Goal: Task Accomplishment & Management: Manage account settings

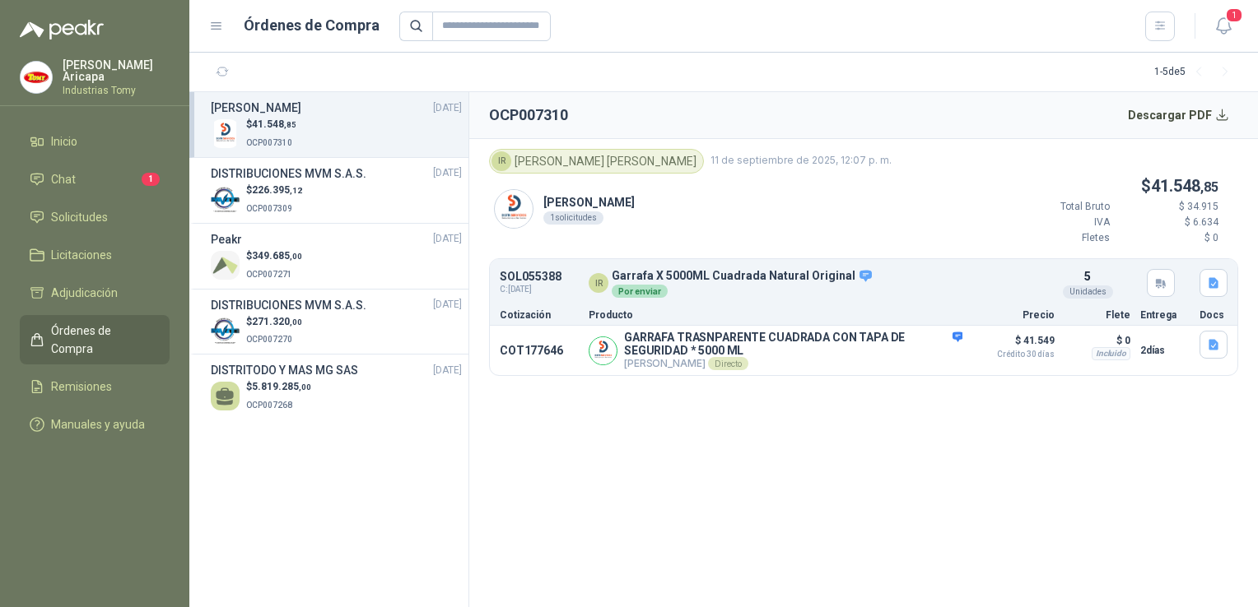
click at [106, 336] on span "Órdenes de Compra" at bounding box center [102, 340] width 103 height 36
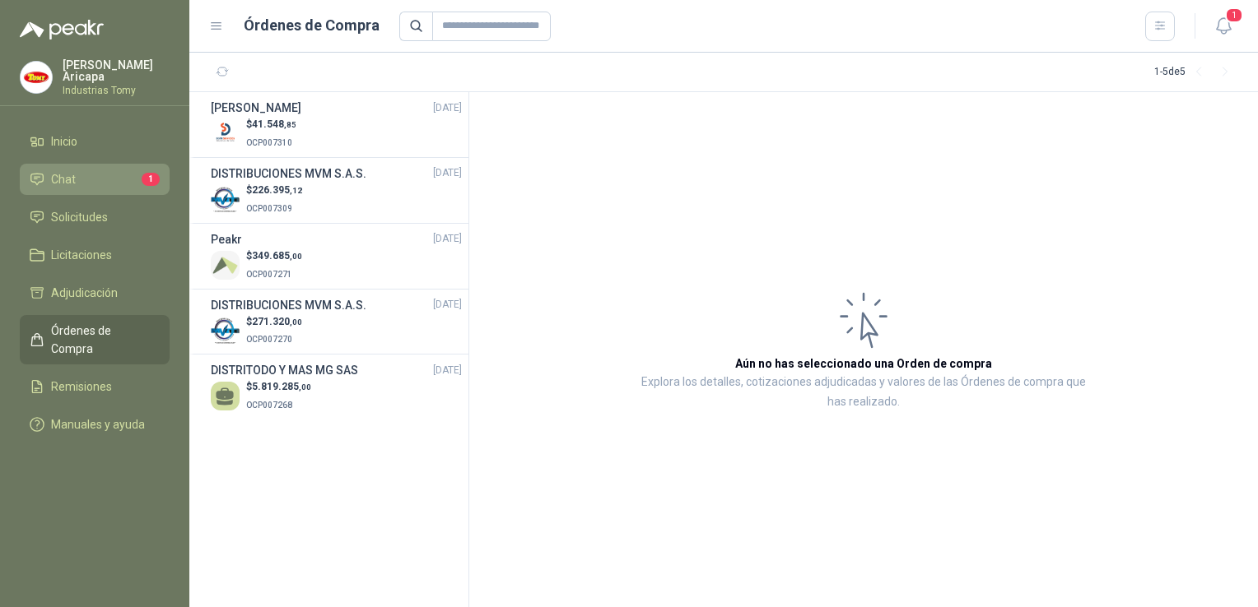
click at [85, 173] on li "Chat 1" at bounding box center [95, 179] width 130 height 18
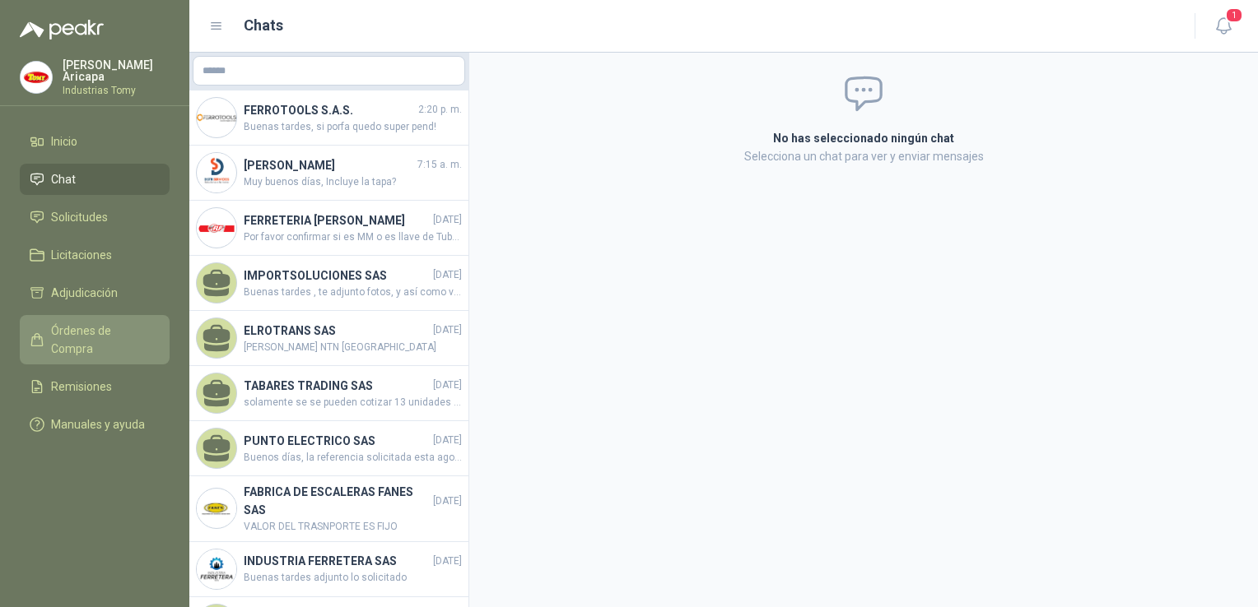
click at [107, 330] on span "Órdenes de Compra" at bounding box center [102, 340] width 103 height 36
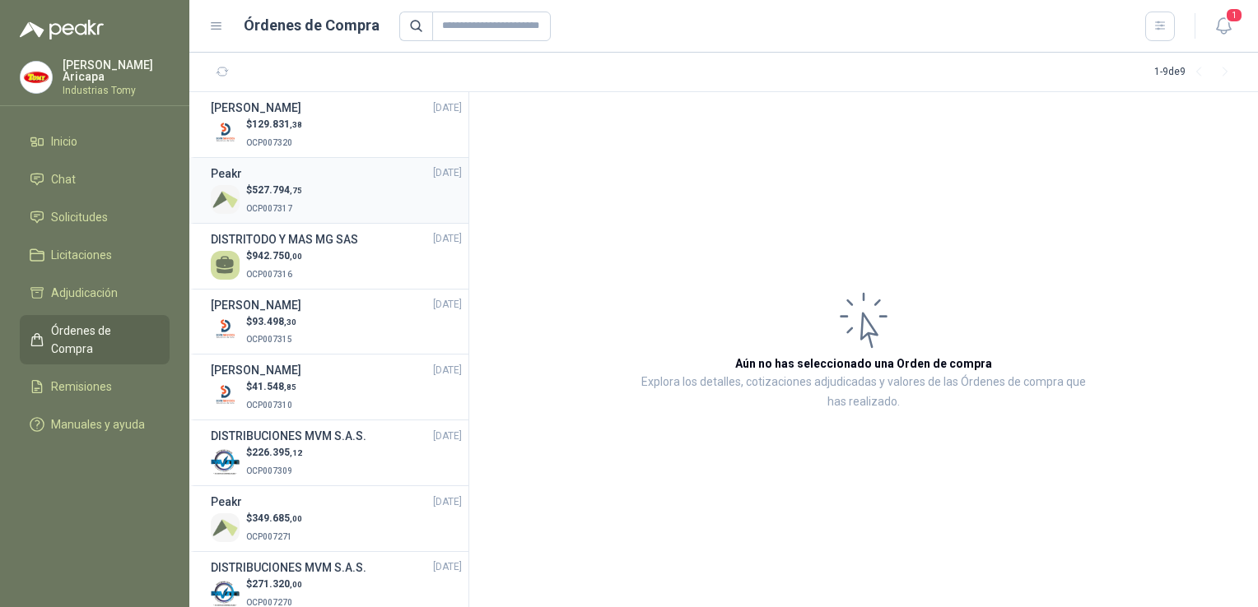
click at [293, 202] on p "OCP007317" at bounding box center [274, 207] width 56 height 18
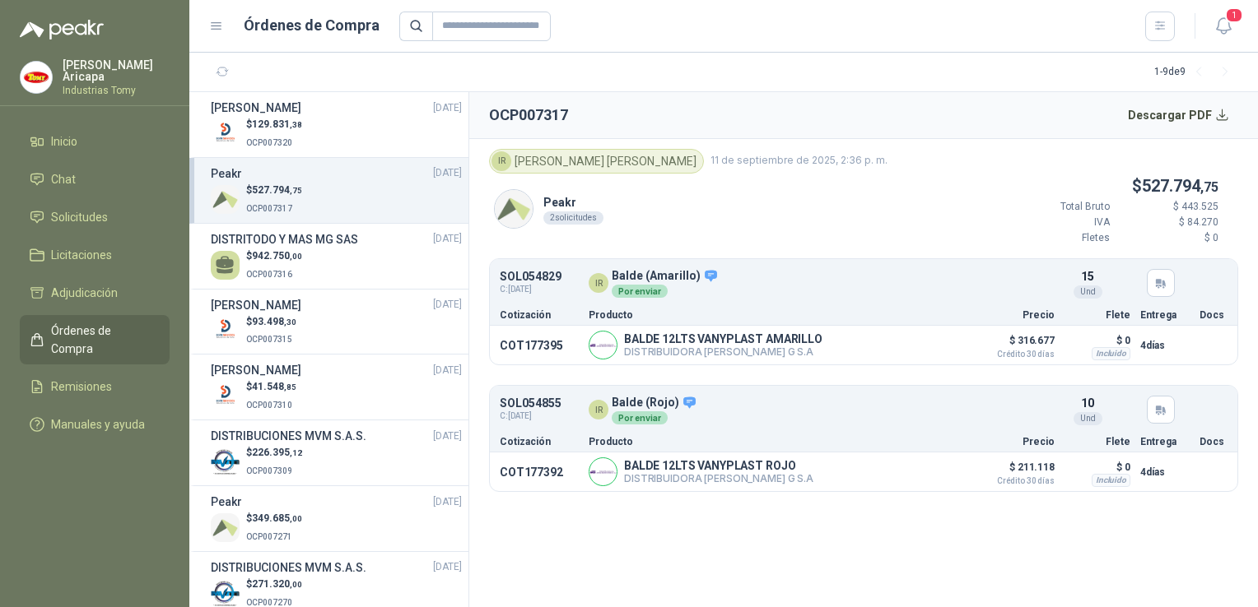
click at [300, 186] on span ",75" at bounding box center [296, 190] width 12 height 9
click at [277, 254] on span "942.750 ,00" at bounding box center [277, 256] width 50 height 12
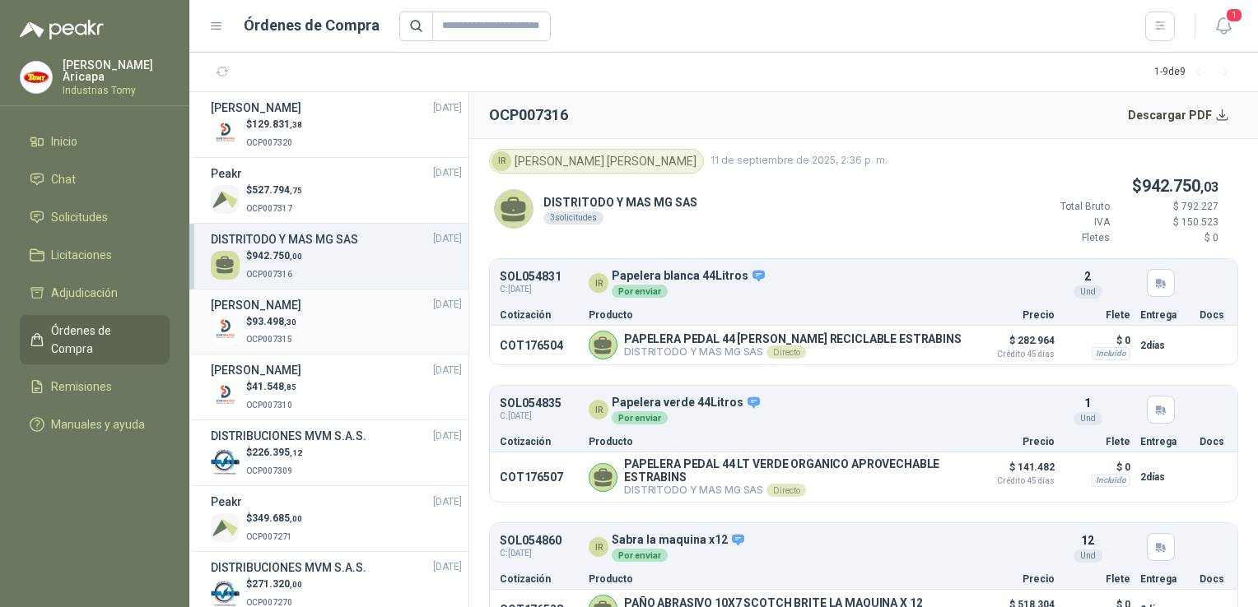
click at [286, 308] on h3 "[PERSON_NAME]" at bounding box center [256, 305] width 91 height 18
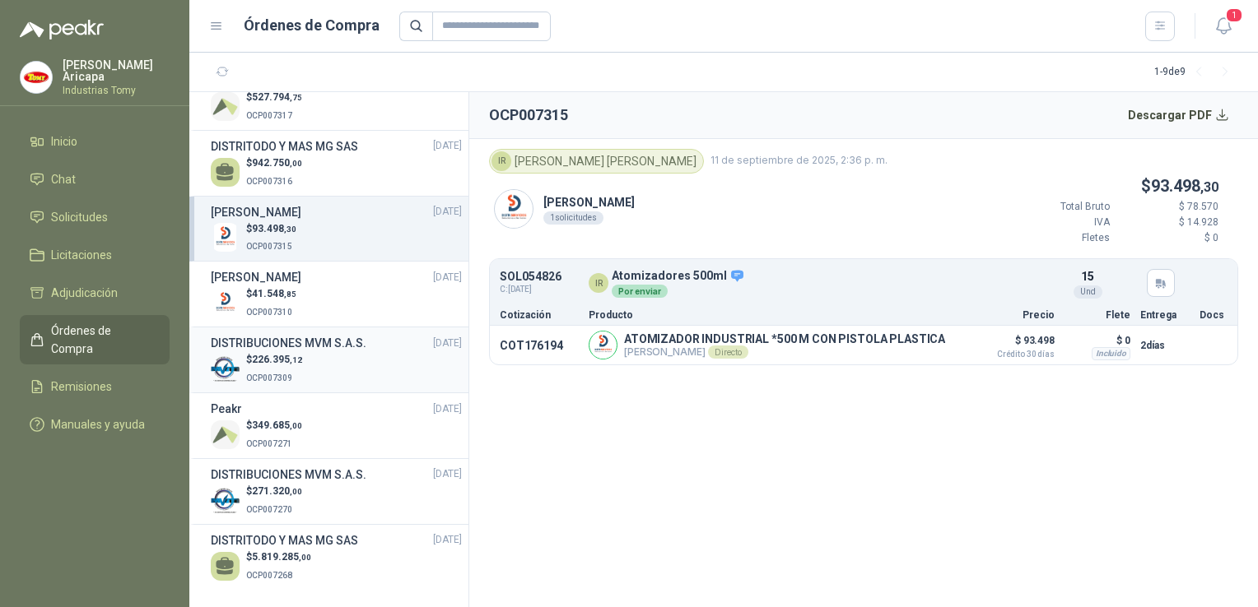
scroll to position [96, 0]
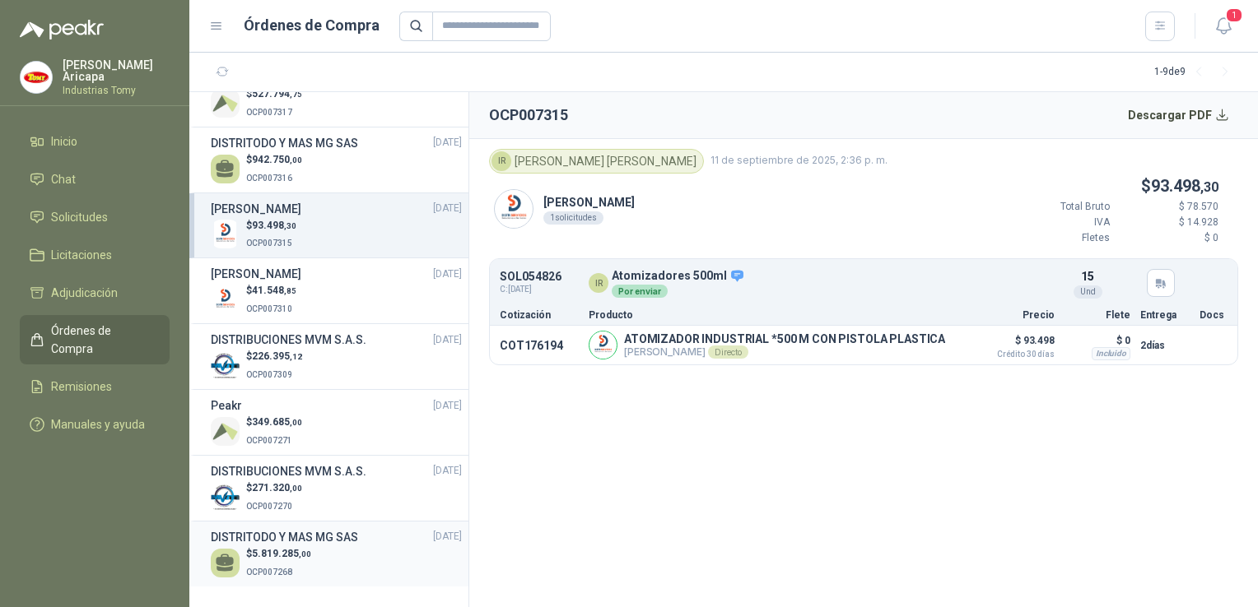
click at [265, 550] on span "5.819.285 ,00" at bounding box center [281, 554] width 59 height 12
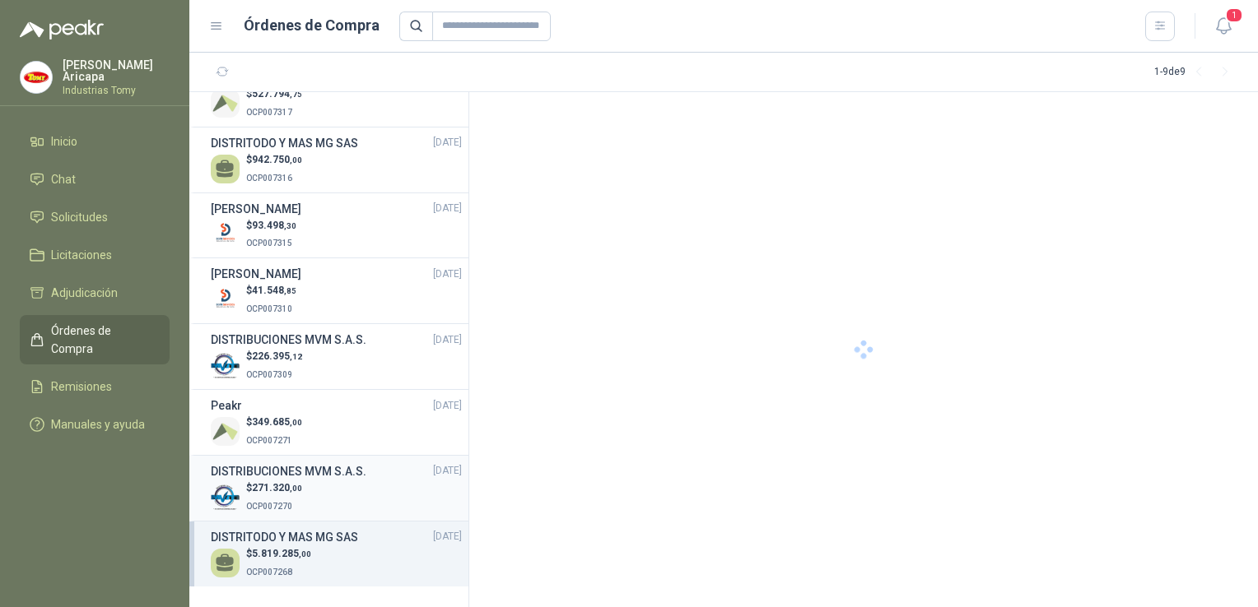
click at [282, 463] on h3 "DISTRIBUCIONES MVM S.A.S." at bounding box center [289, 472] width 156 height 18
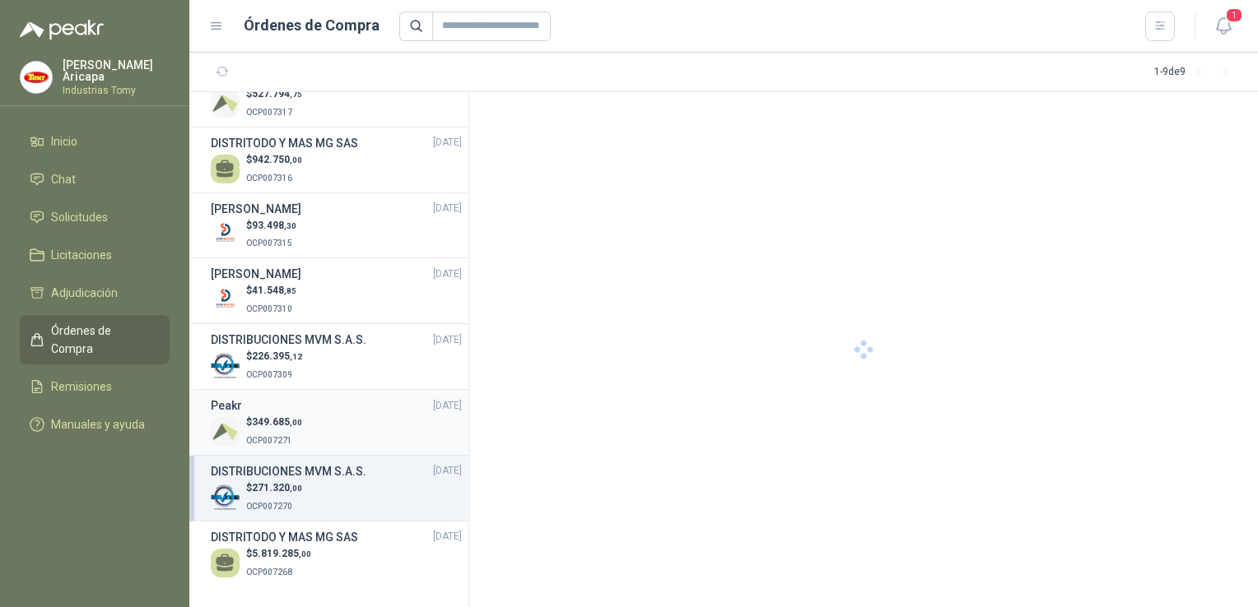
click at [270, 410] on div "Peakr [DATE]" at bounding box center [336, 406] width 251 height 18
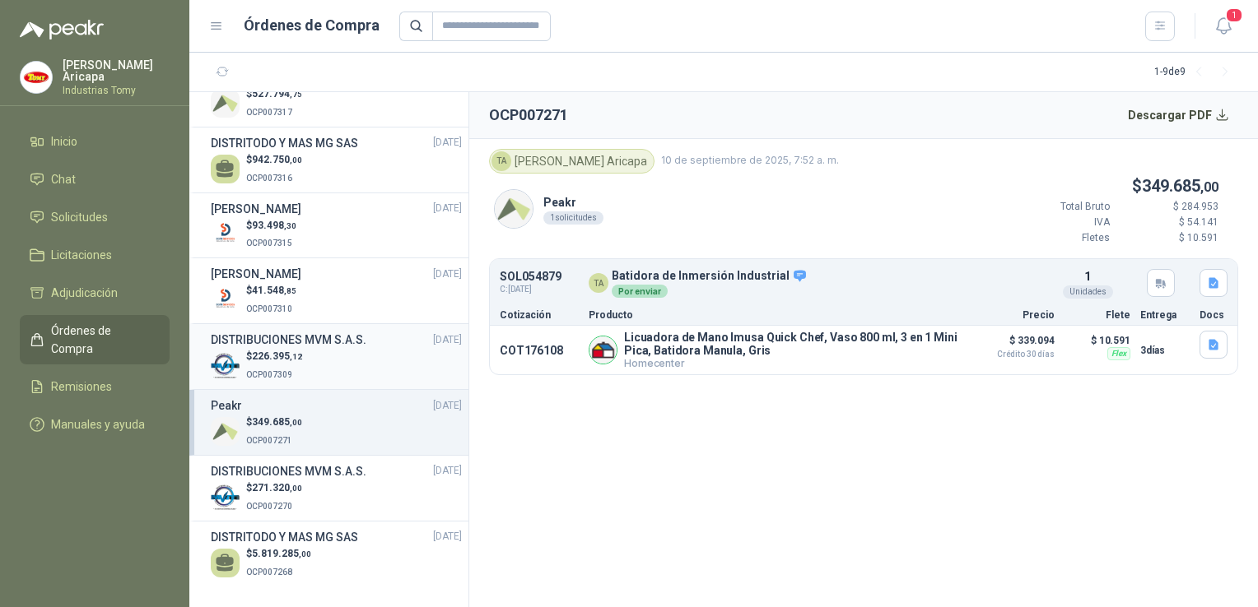
click at [359, 366] on div "$ 226.395 ,12 OCP007309" at bounding box center [336, 366] width 251 height 34
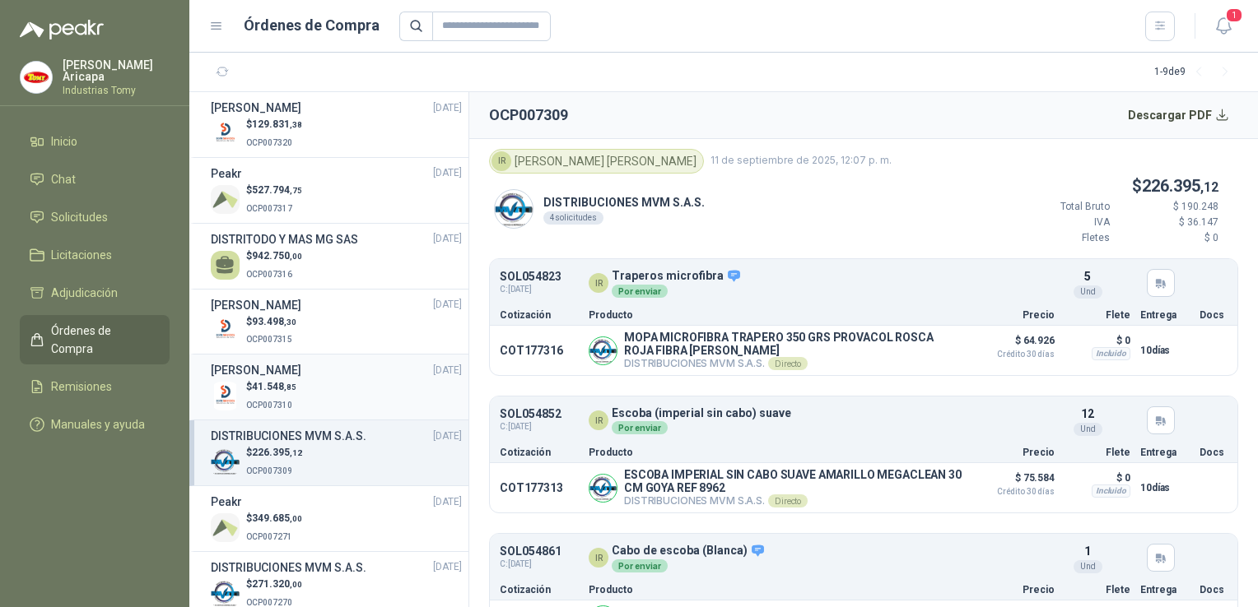
click at [301, 371] on h3 "[PERSON_NAME]" at bounding box center [256, 370] width 91 height 18
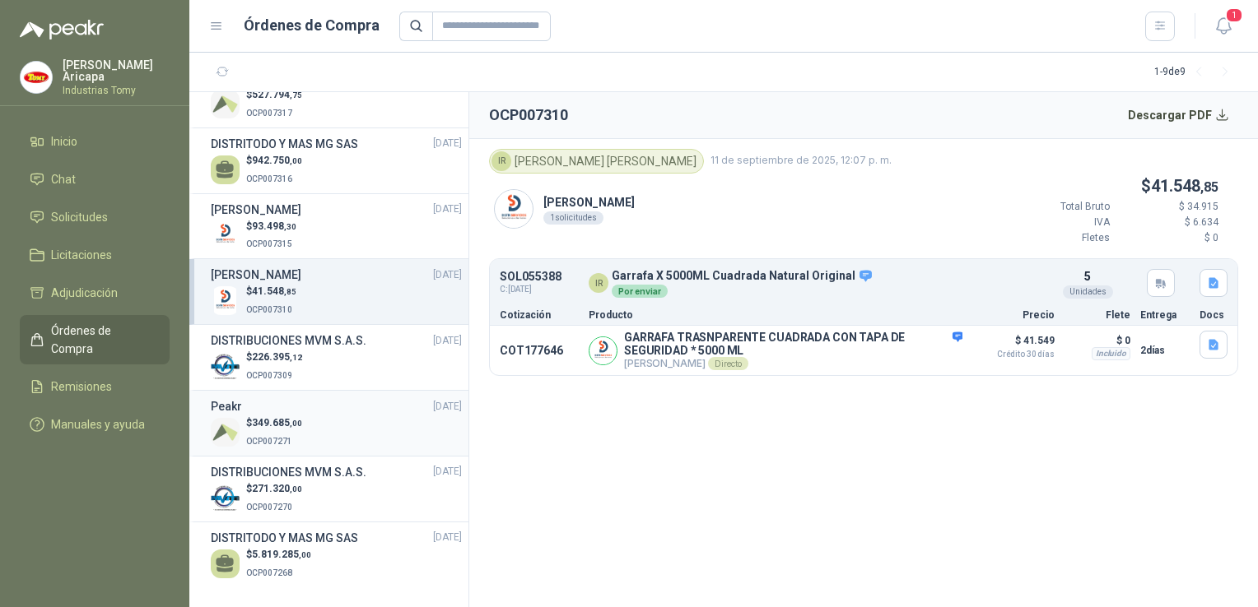
scroll to position [96, 0]
click at [319, 418] on div "$ 349.685 ,00 OCP007271" at bounding box center [336, 432] width 251 height 34
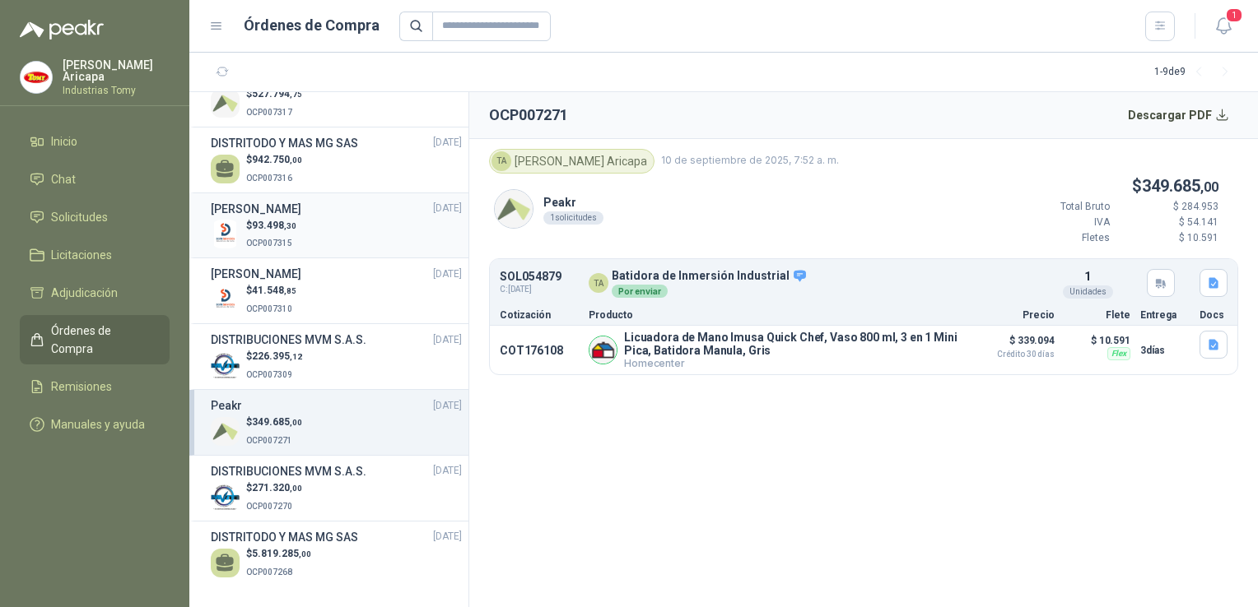
click at [301, 209] on h3 "[PERSON_NAME]" at bounding box center [256, 209] width 91 height 18
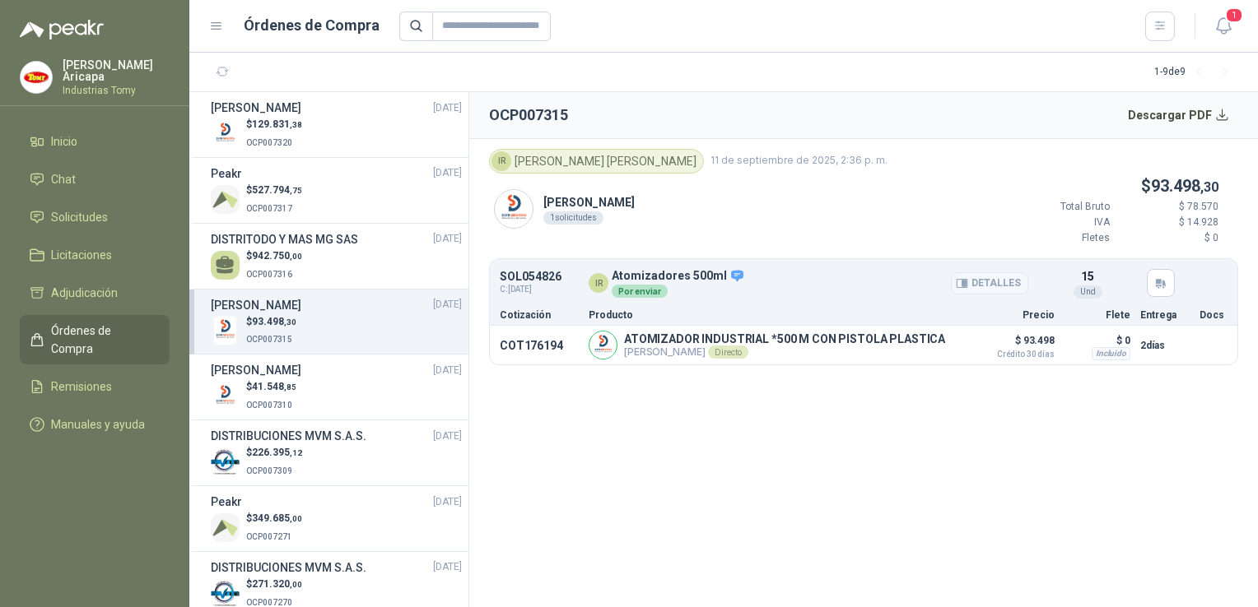
click at [978, 281] on button "Detalles" at bounding box center [989, 283] width 77 height 22
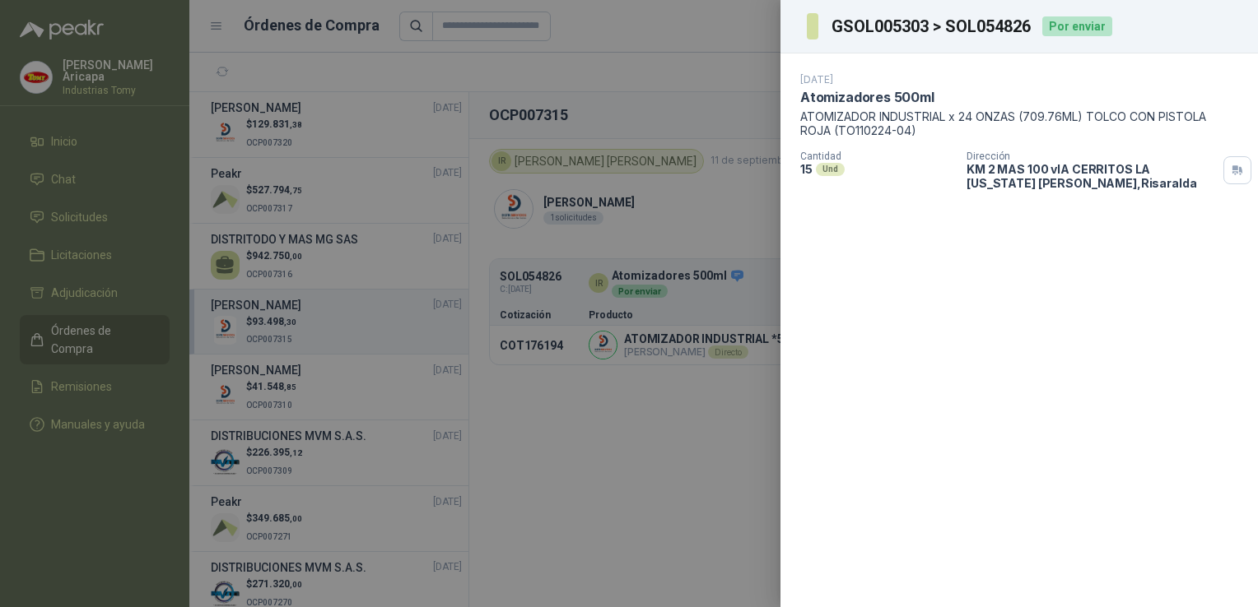
click at [662, 22] on div at bounding box center [629, 303] width 1258 height 607
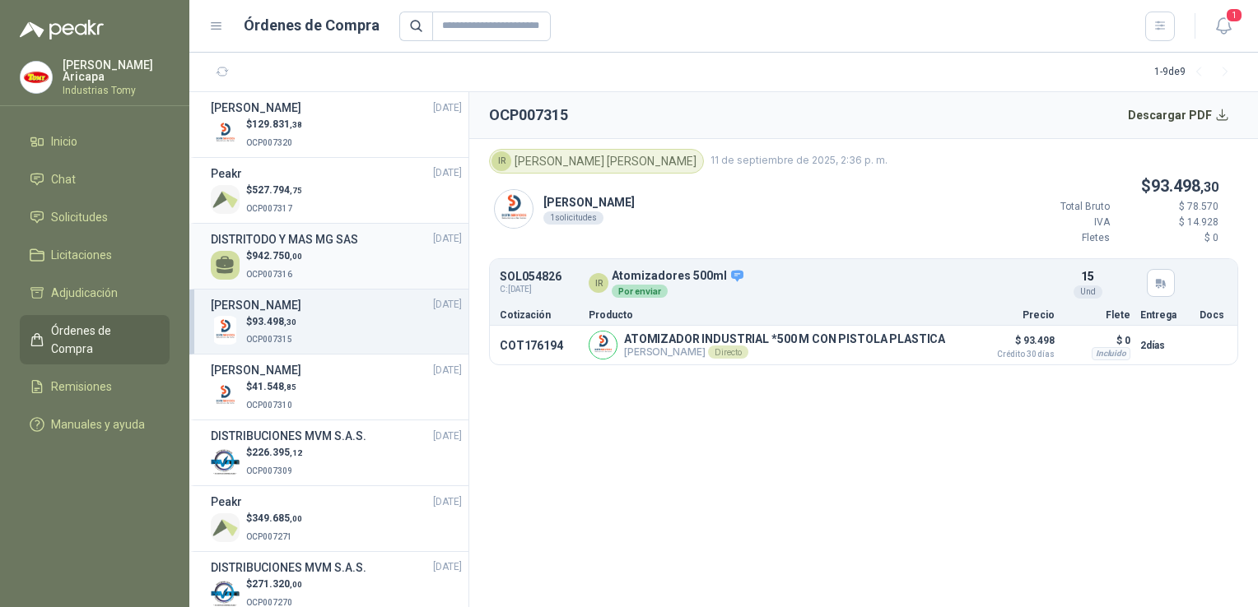
click at [329, 263] on div "$ 942.750 ,00 OCP007316" at bounding box center [336, 266] width 251 height 34
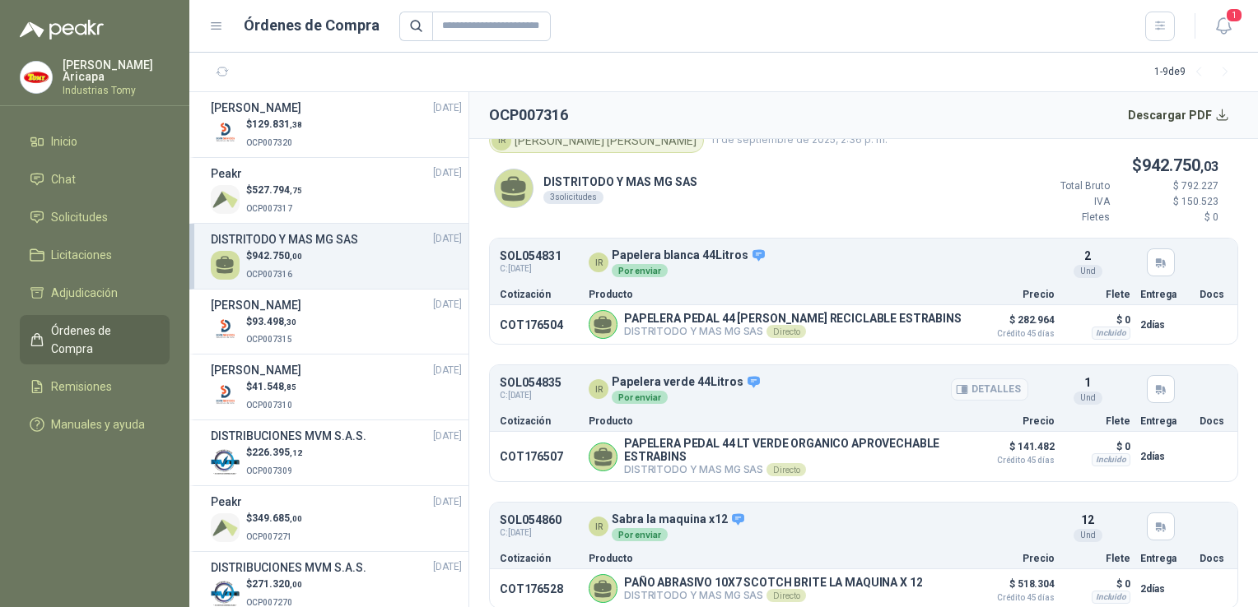
scroll to position [32, 0]
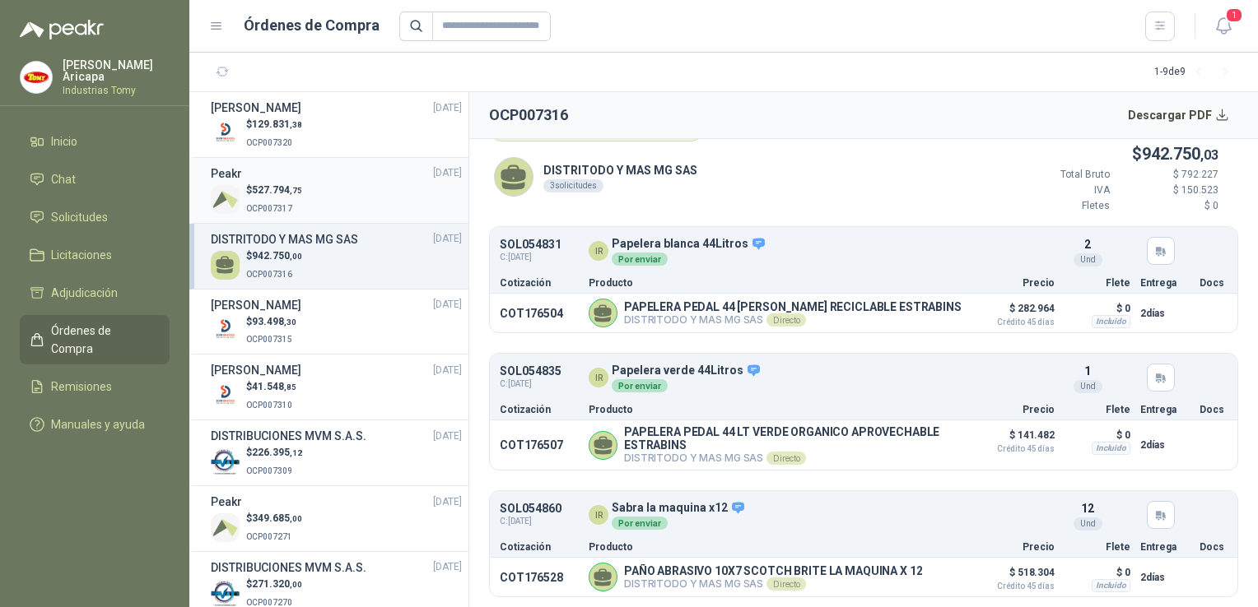
click at [254, 180] on div "Peakr [DATE]" at bounding box center [336, 174] width 251 height 18
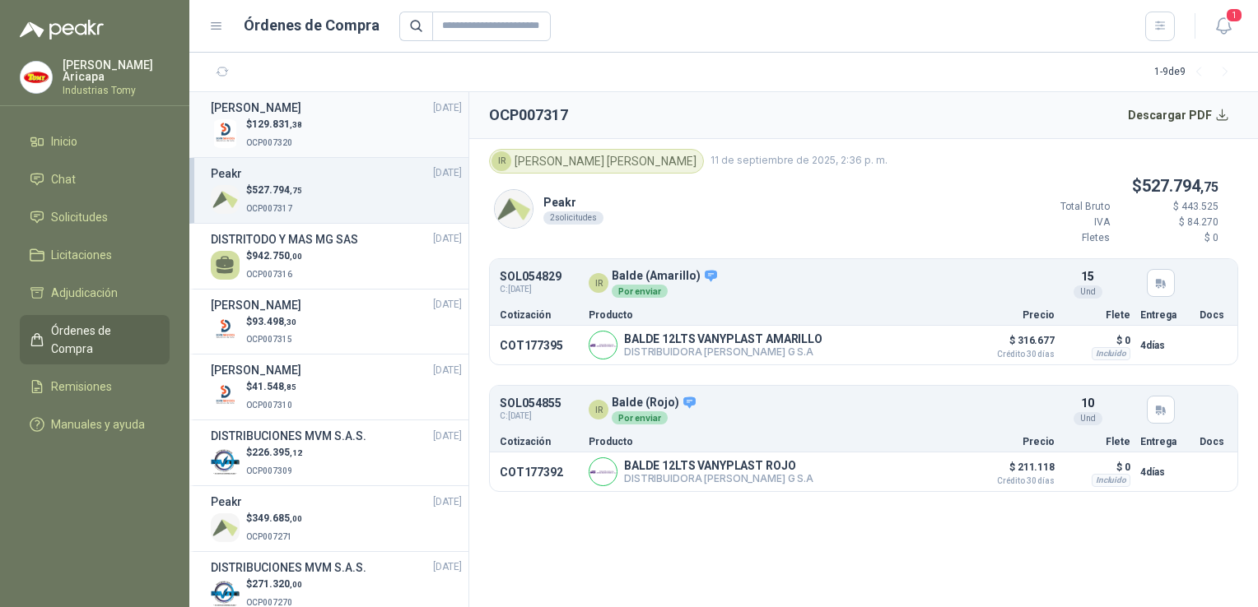
click at [270, 133] on p "OCP007320" at bounding box center [274, 142] width 56 height 18
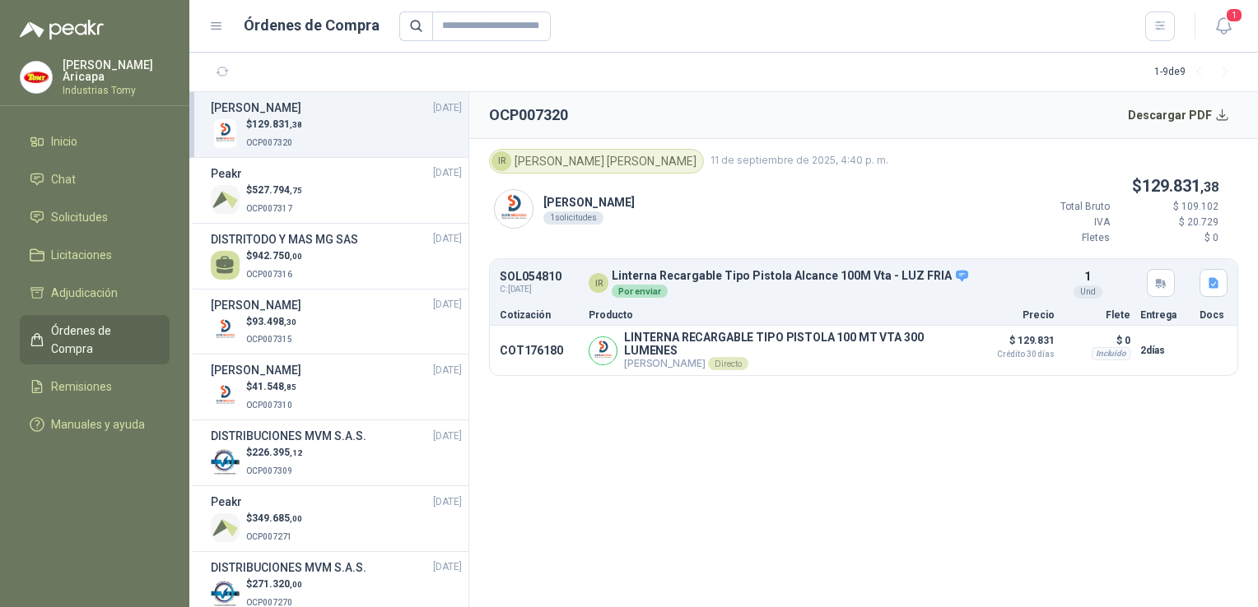
click at [738, 219] on div "[PERSON_NAME] 1 solicitudes $ 129.831 ,38 Total Bruto $ 109.102 IVA $ 20.729 [P…" at bounding box center [863, 217] width 749 height 86
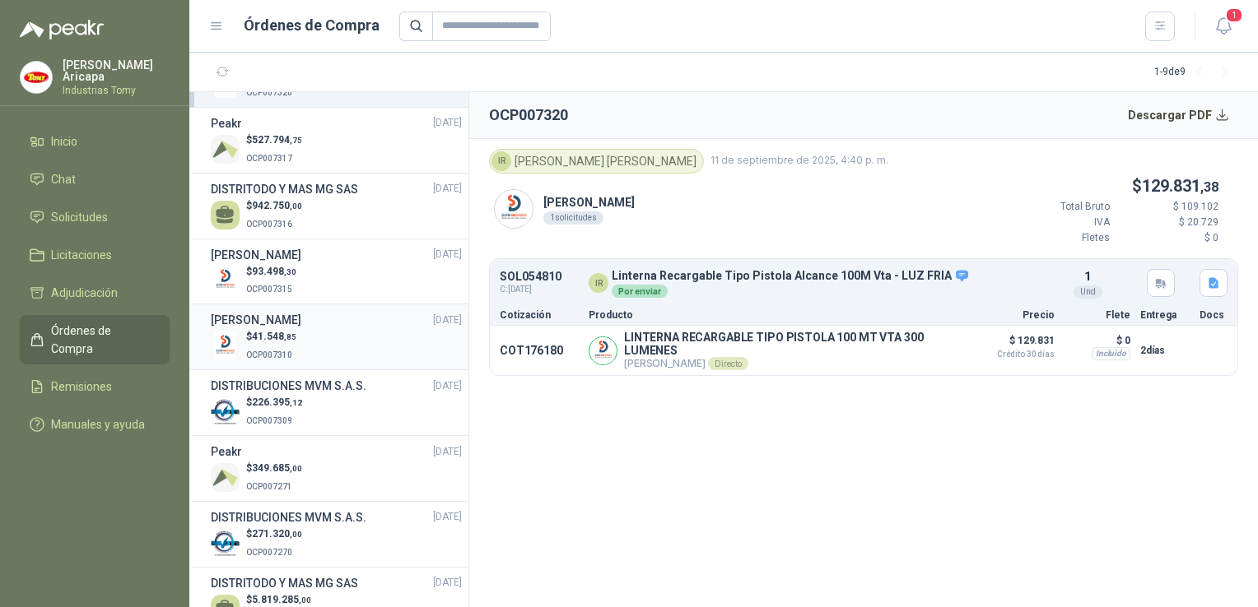
scroll to position [96, 0]
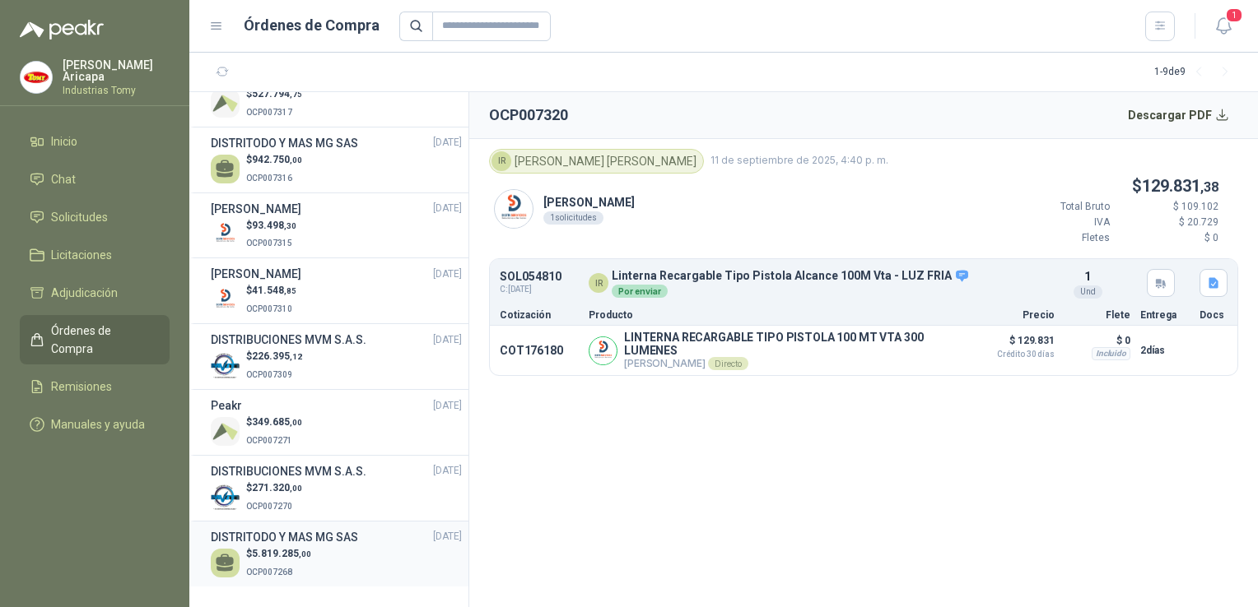
click at [305, 537] on h3 "DISTRITODO Y MAS MG SAS" at bounding box center [284, 537] width 147 height 18
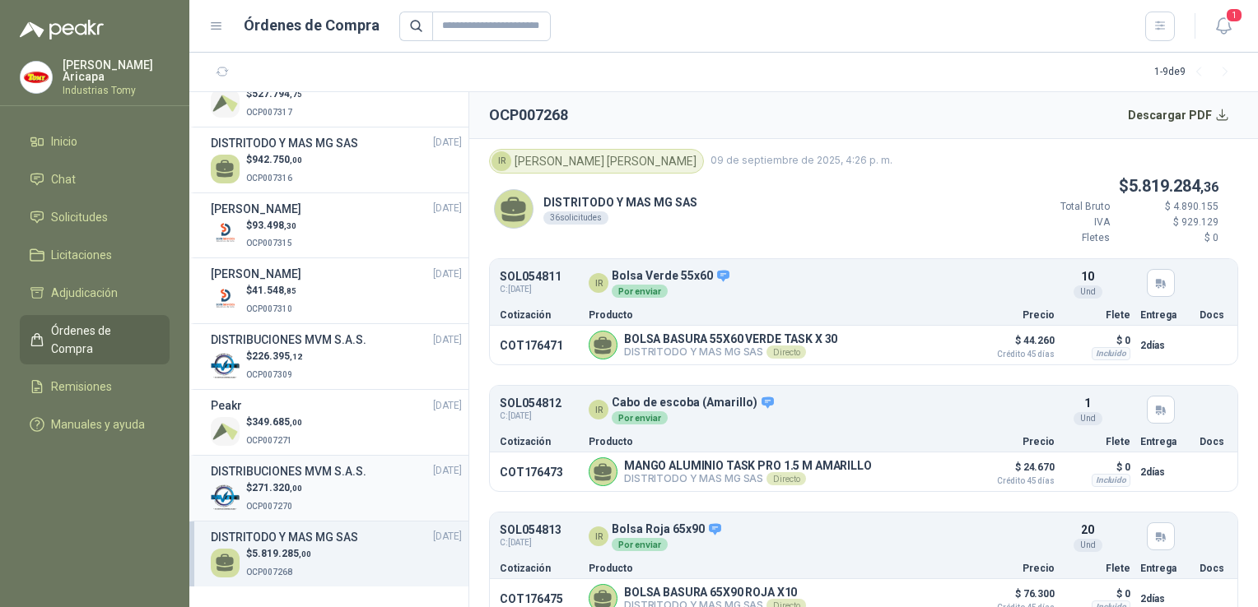
click at [306, 482] on div "$ 271.320 ,00 OCP007270" at bounding box center [336, 498] width 251 height 34
